Goal: Transaction & Acquisition: Purchase product/service

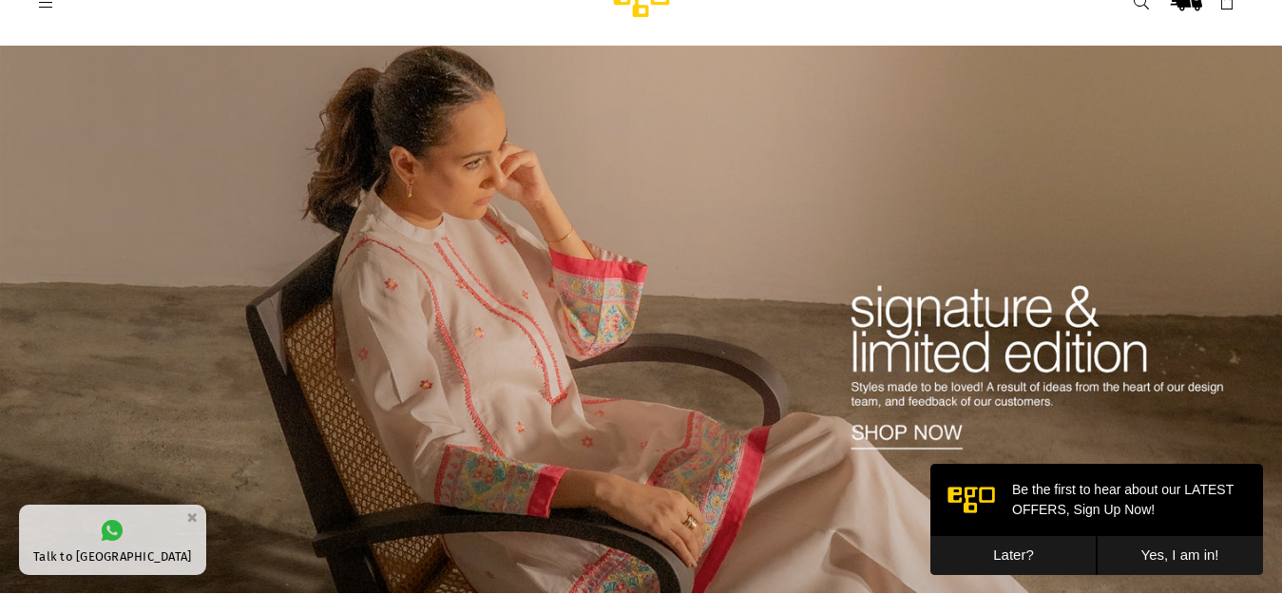
scroll to position [38, 0]
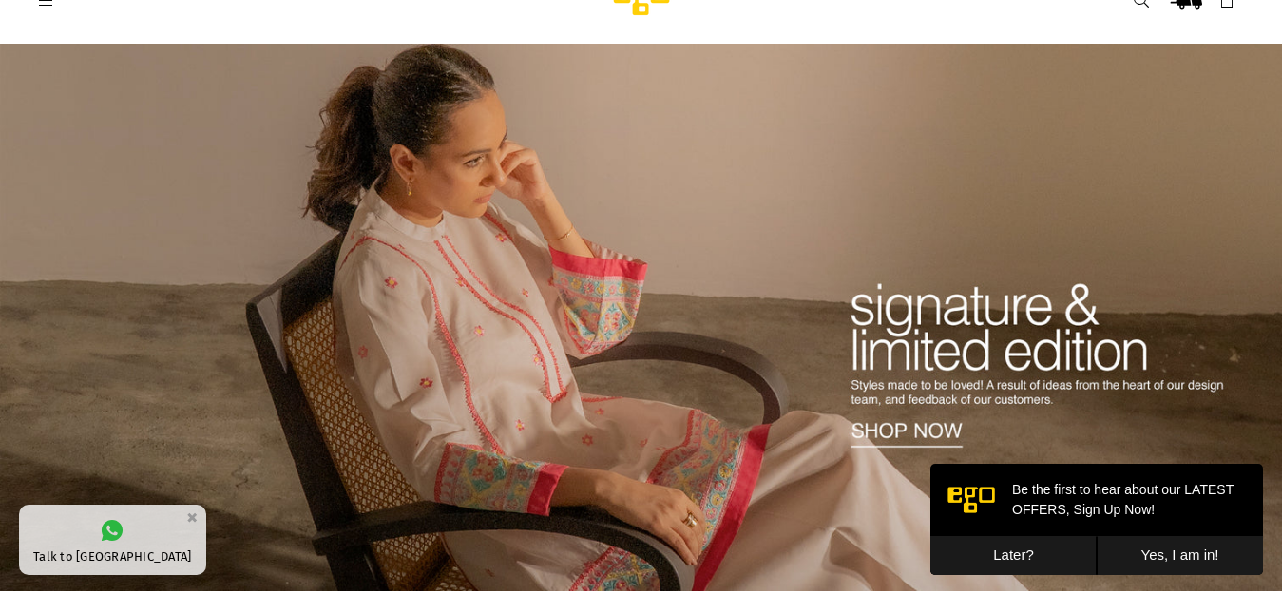
click at [997, 556] on button "Later?" at bounding box center [1014, 555] width 166 height 39
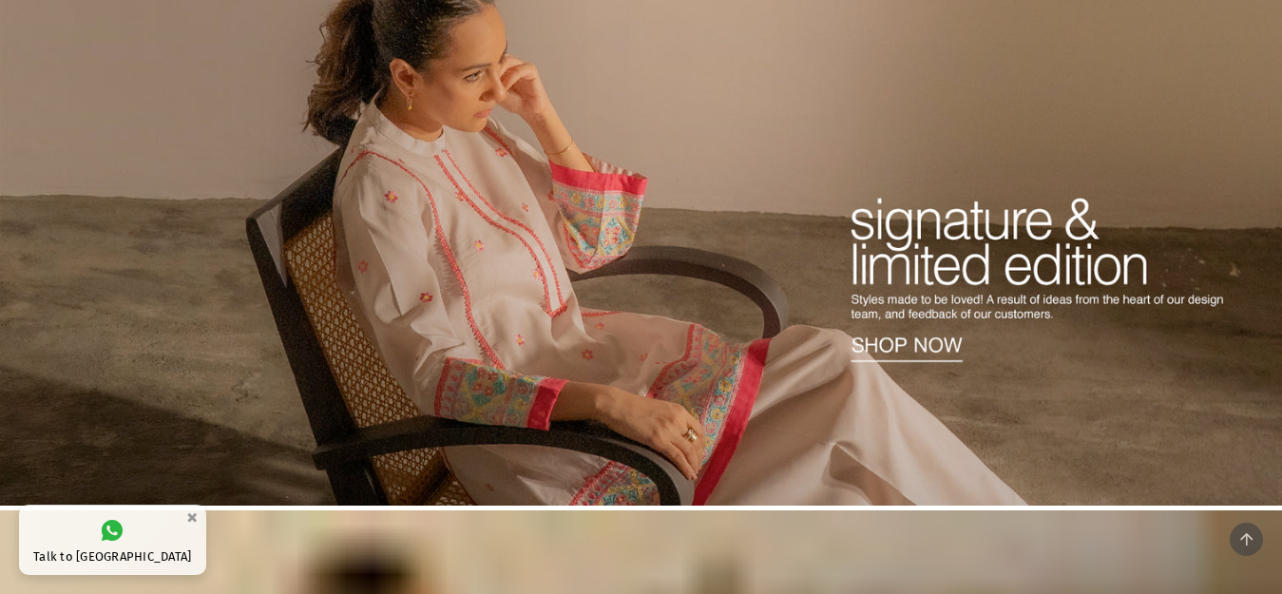
scroll to position [0, 0]
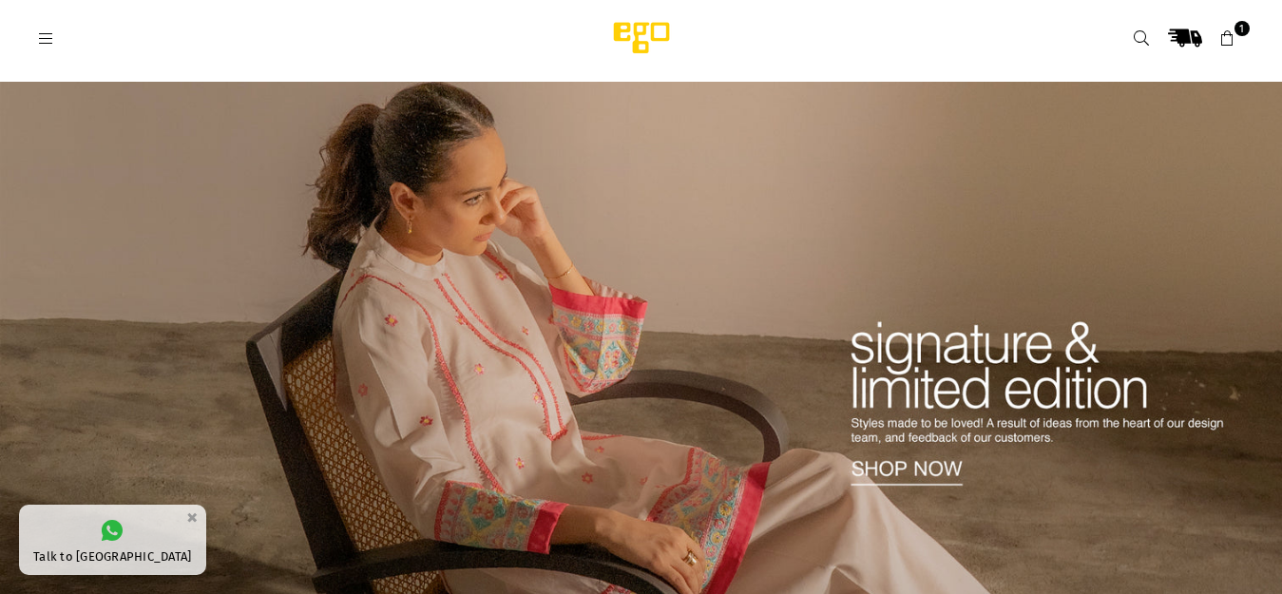
click at [1067, 421] on img at bounding box center [641, 356] width 1282 height 548
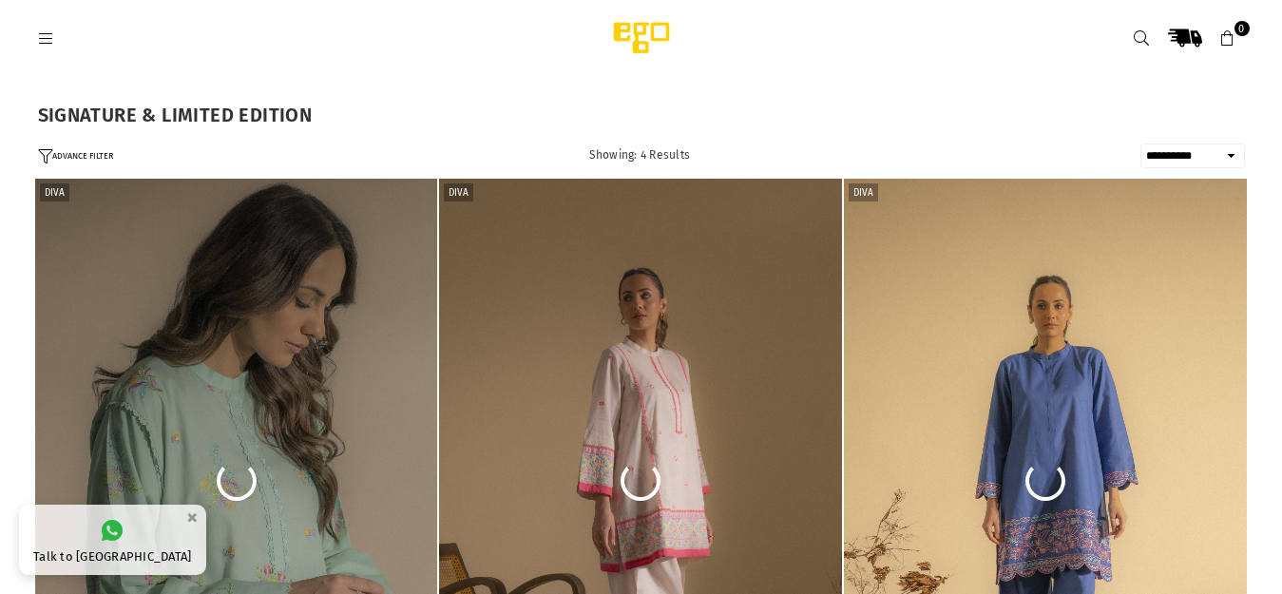
select select "**********"
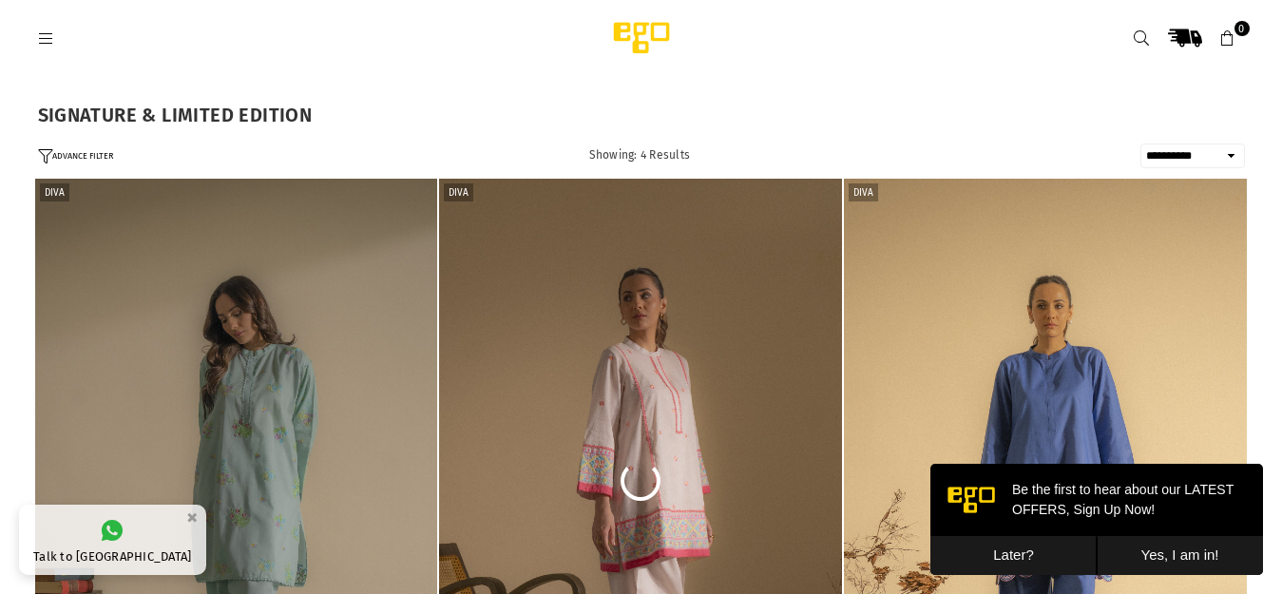
click at [986, 561] on button "Later?" at bounding box center [1014, 555] width 166 height 39
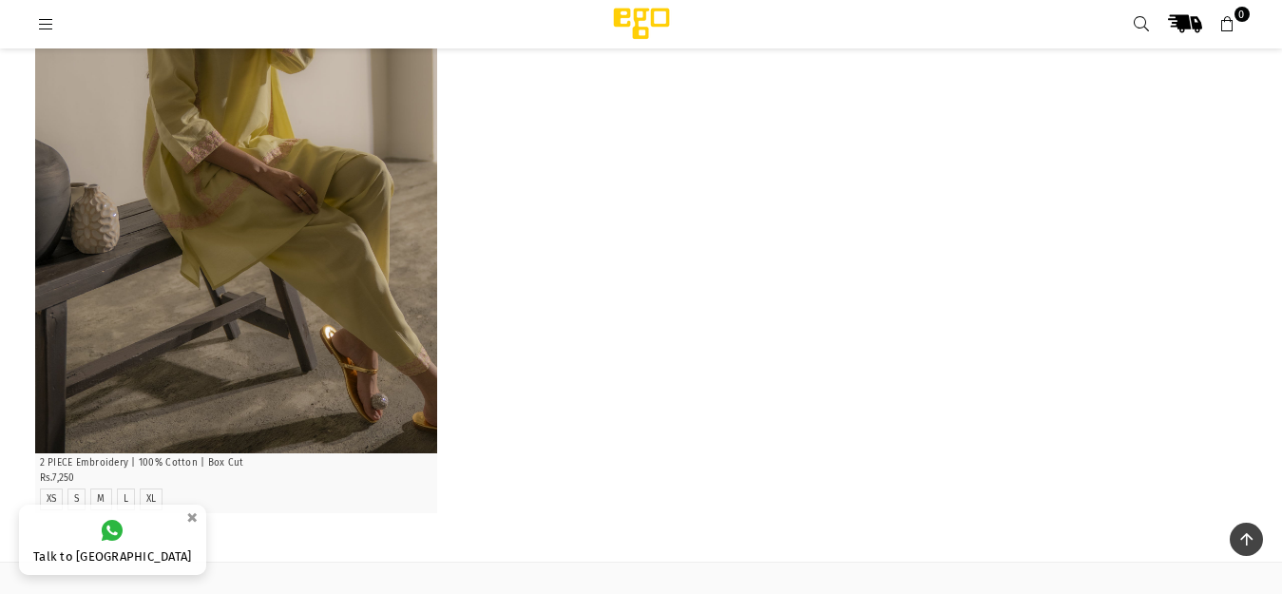
scroll to position [998, 0]
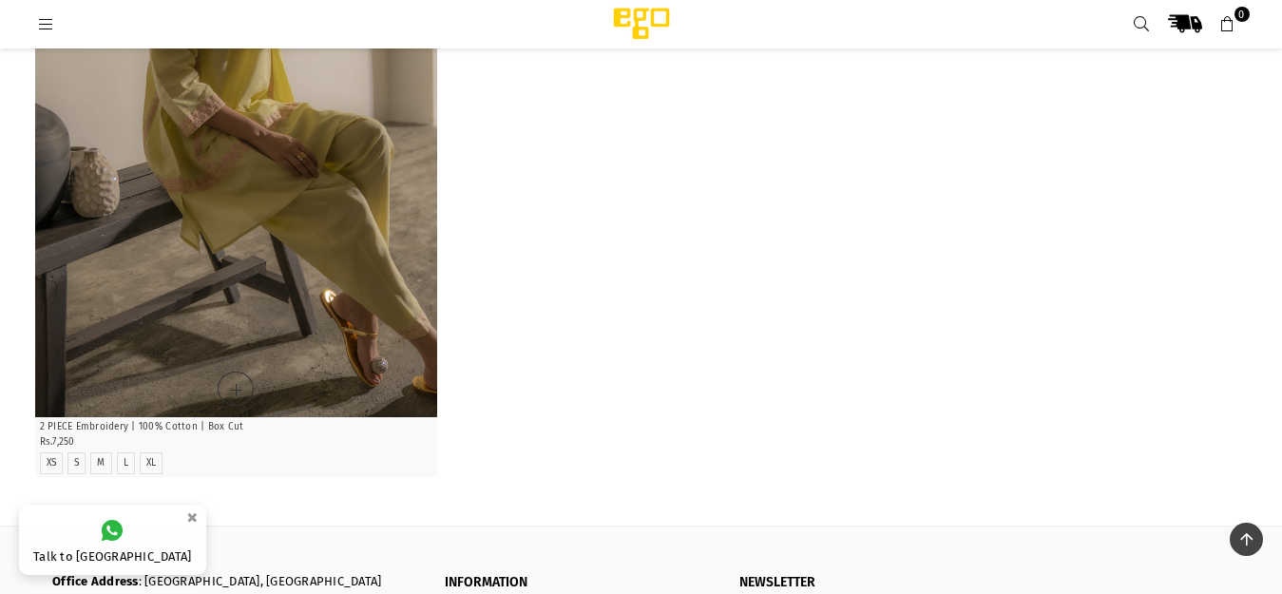
click at [392, 282] on img "1 / 5" at bounding box center [236, 115] width 403 height 605
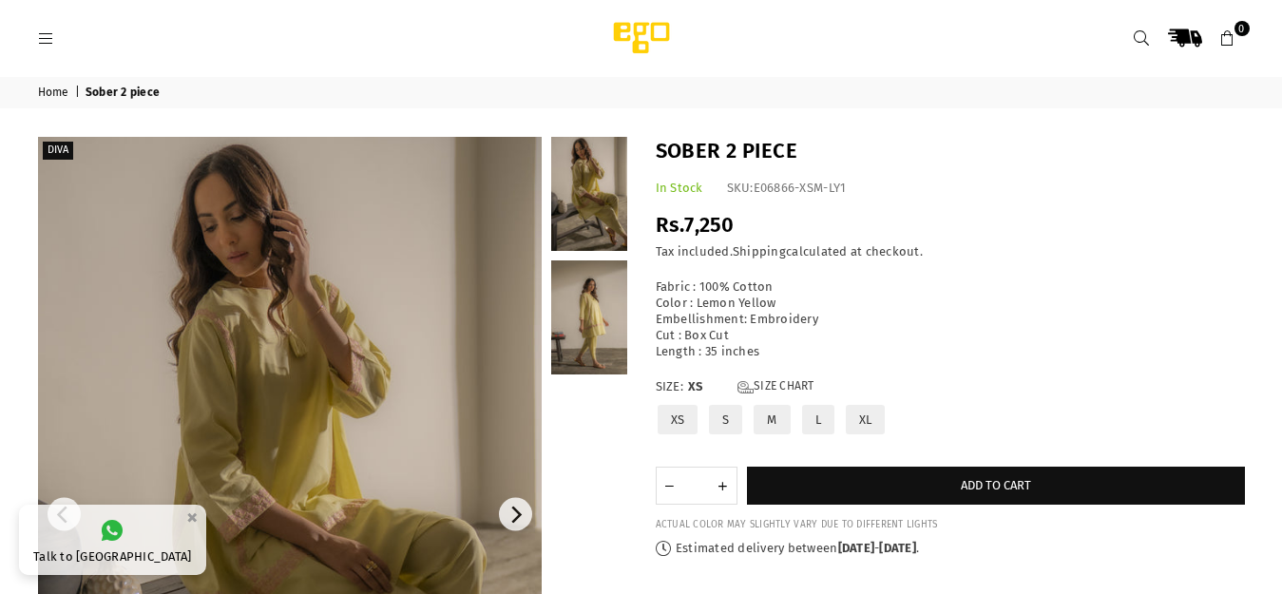
click at [301, 382] on img at bounding box center [290, 515] width 504 height 756
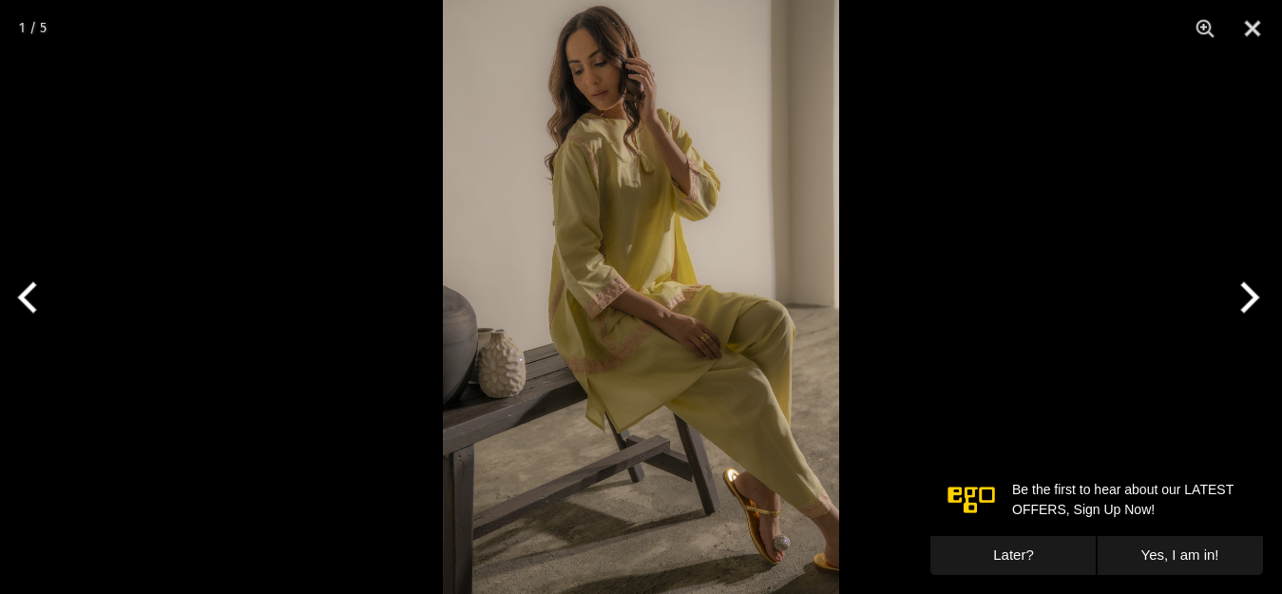
click at [647, 315] on img at bounding box center [641, 297] width 396 height 594
click at [1254, 300] on button "Next" at bounding box center [1246, 297] width 71 height 95
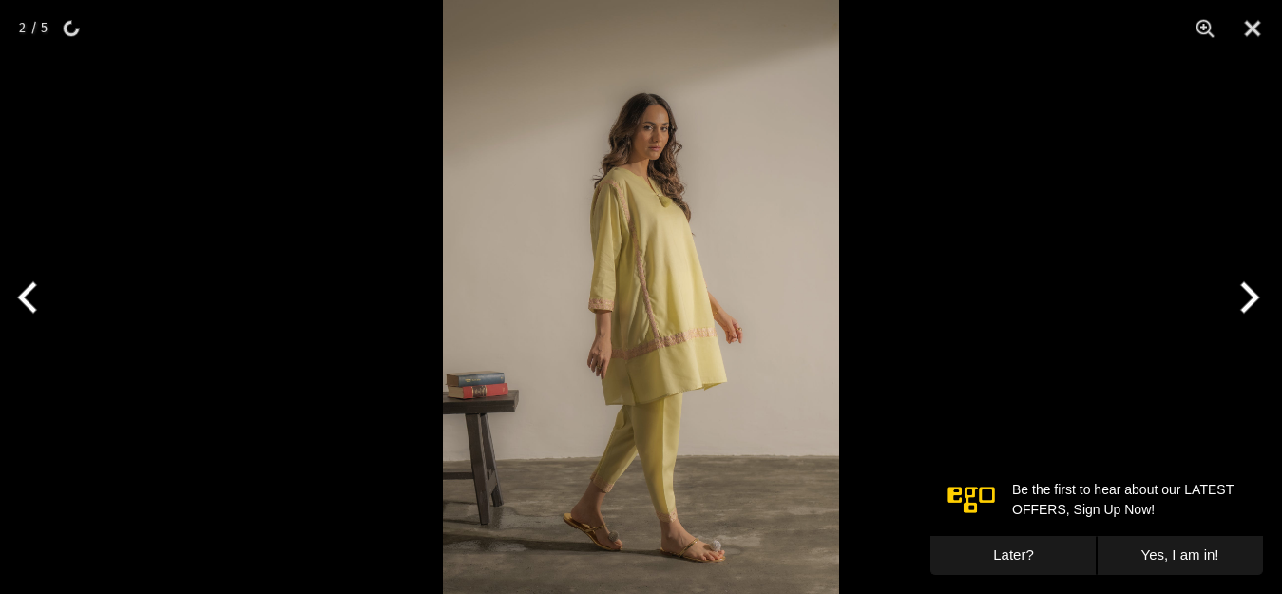
click at [1252, 294] on button "Next" at bounding box center [1246, 297] width 71 height 95
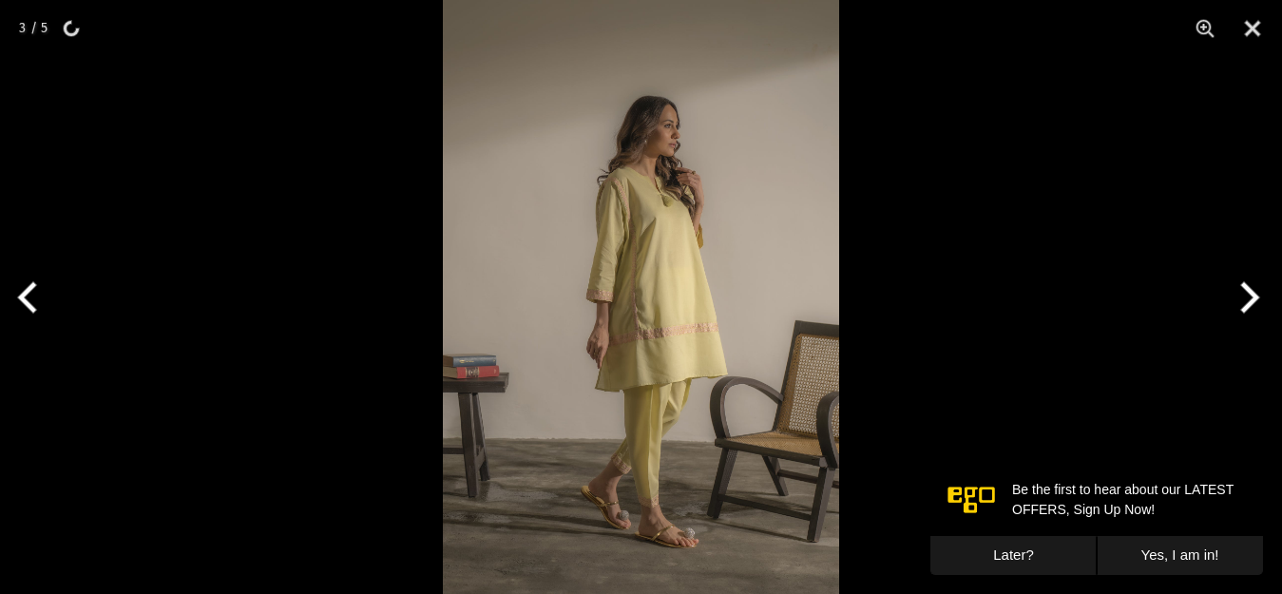
click at [668, 285] on img at bounding box center [641, 297] width 396 height 594
